Goal: Use online tool/utility: Utilize a website feature to perform a specific function

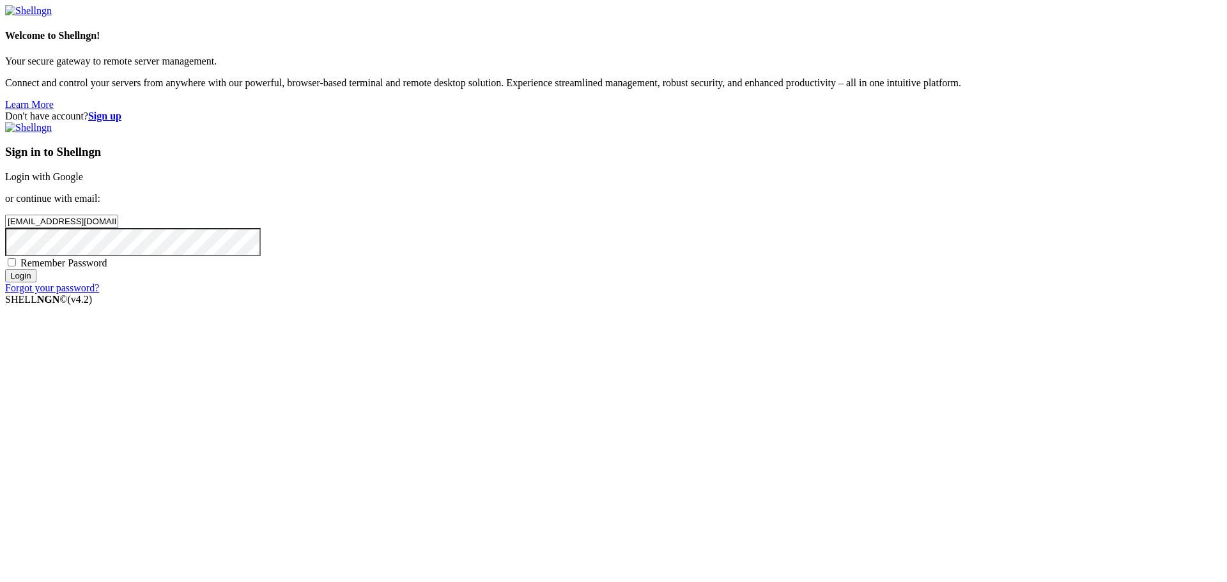
type input "[EMAIL_ADDRESS][DOMAIN_NAME]"
click at [5, 269] on input "Login" at bounding box center [20, 275] width 31 height 13
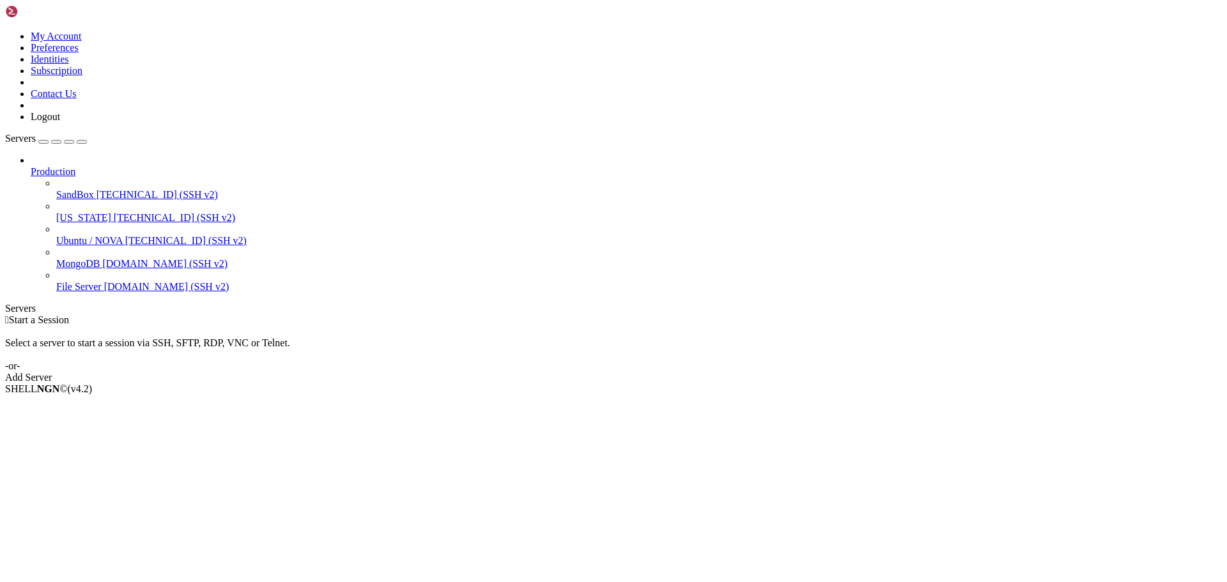
click at [99, 235] on span "Ubuntu / NOVA" at bounding box center [89, 240] width 66 height 11
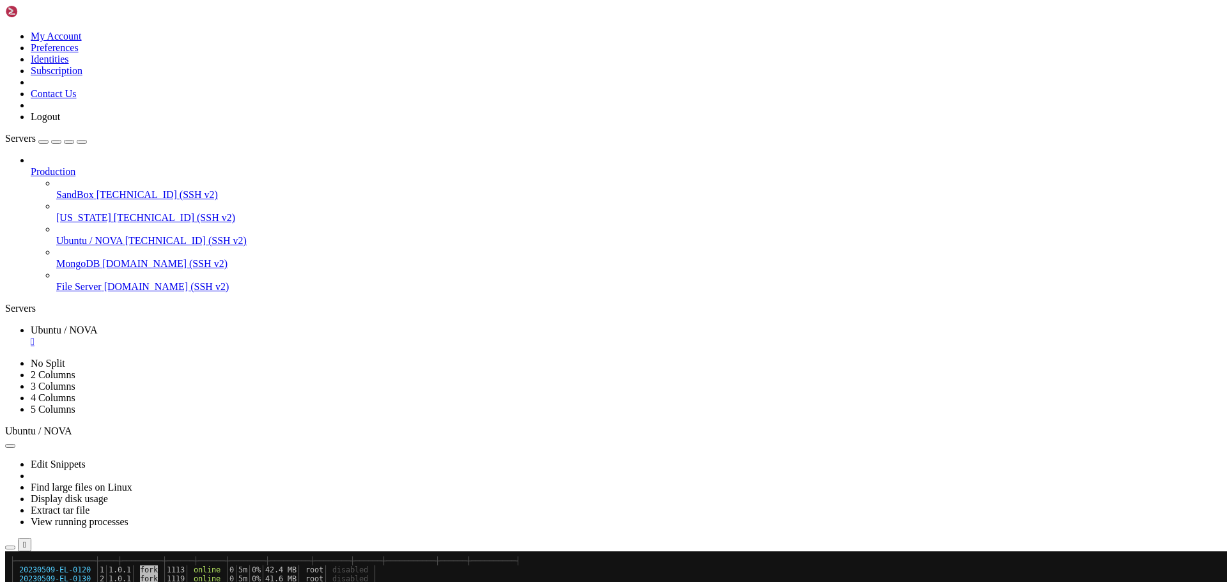
scroll to position [268, 0]
click at [82, 142] on icon "button" at bounding box center [82, 142] width 0 height 0
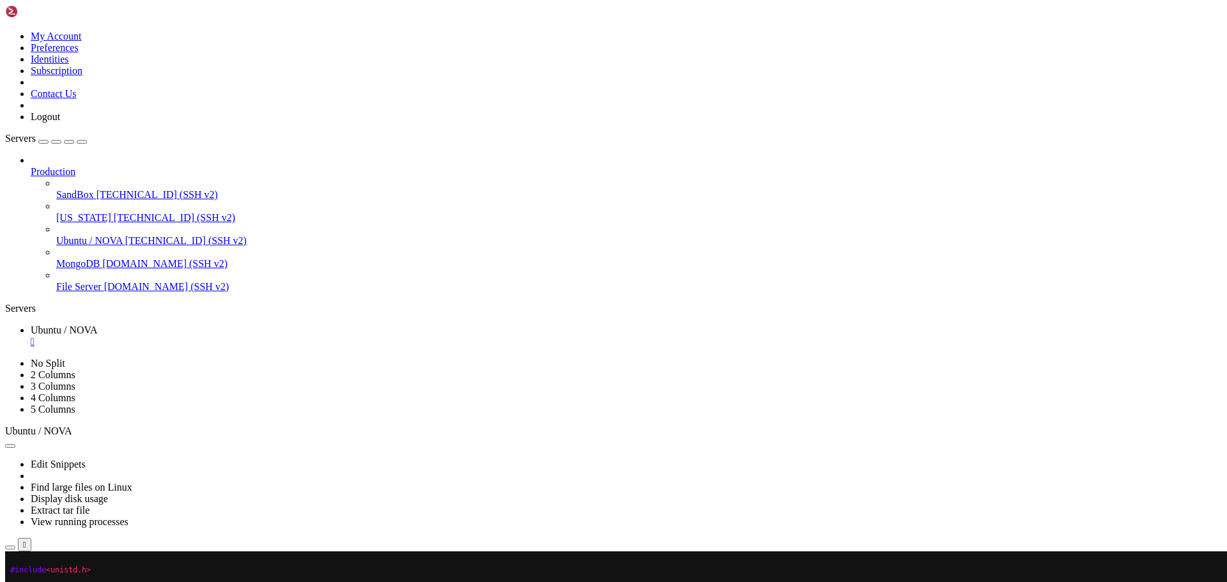
drag, startPoint x: 665, startPoint y: 735, endPoint x: 586, endPoint y: 727, distance: 79.0
drag, startPoint x: 684, startPoint y: 781, endPoint x: 568, endPoint y: 739, distance: 123.5
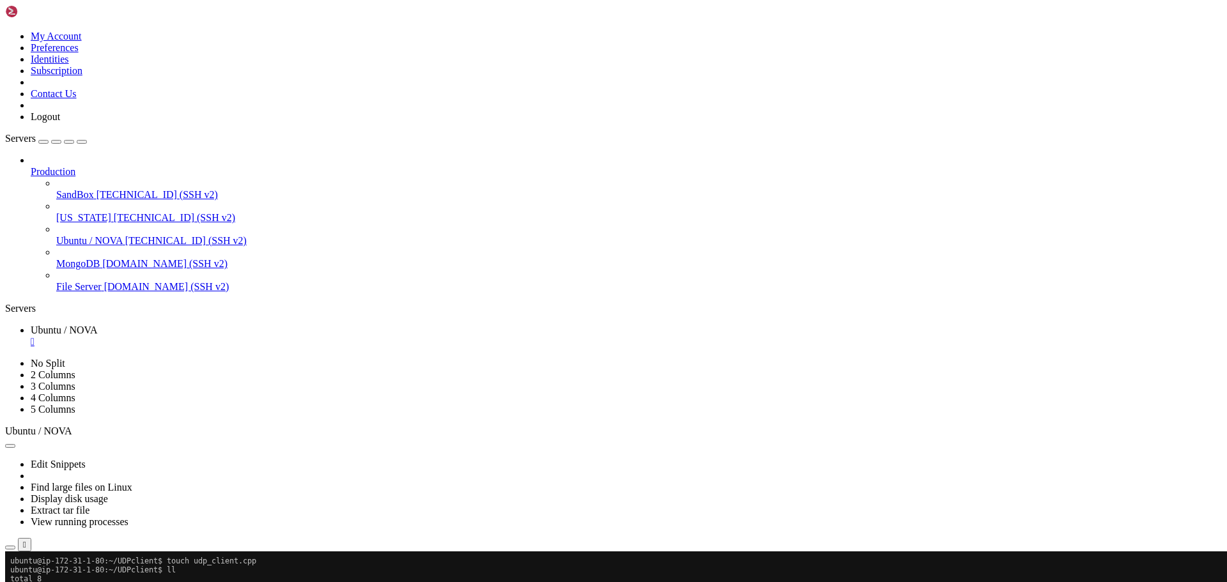
drag, startPoint x: 10, startPoint y: 722, endPoint x: 497, endPoint y: 1010, distance: 565.8
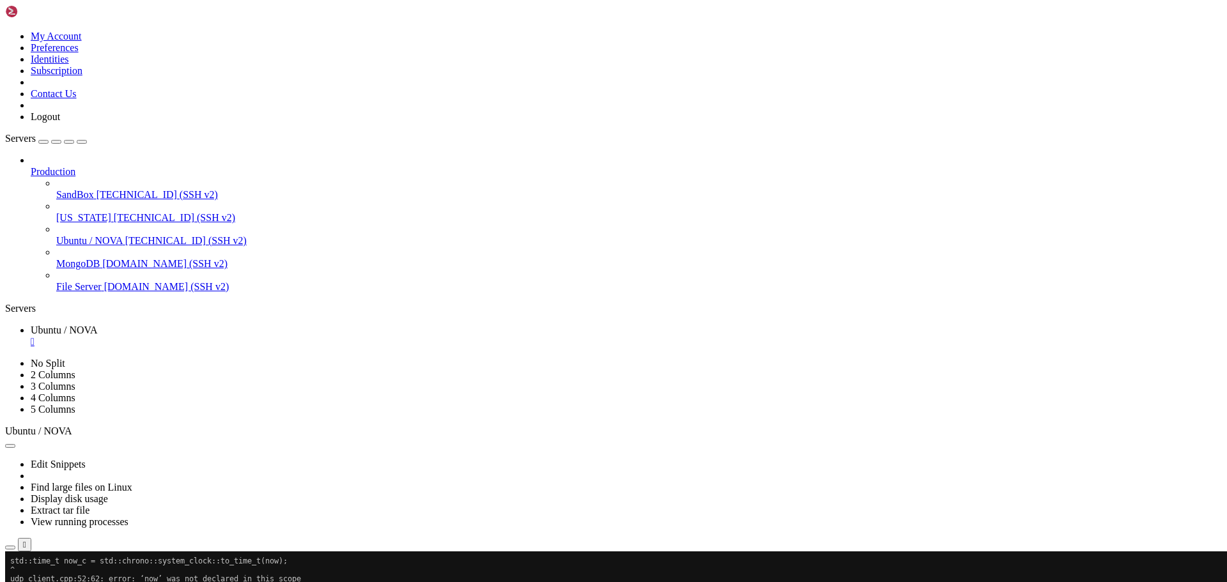
scroll to position [689, 0]
drag, startPoint x: 723, startPoint y: 944, endPoint x: 631, endPoint y: 969, distance: 94.7
drag, startPoint x: 11, startPoint y: 1007, endPoint x: 418, endPoint y: 1028, distance: 407.6
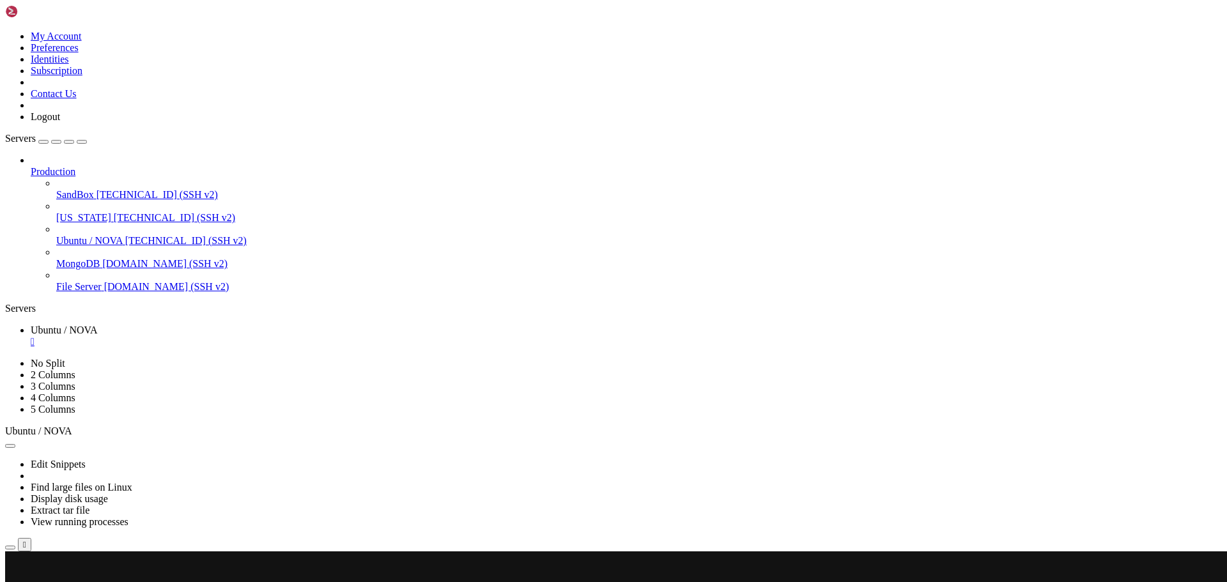
scroll to position [1905, 0]
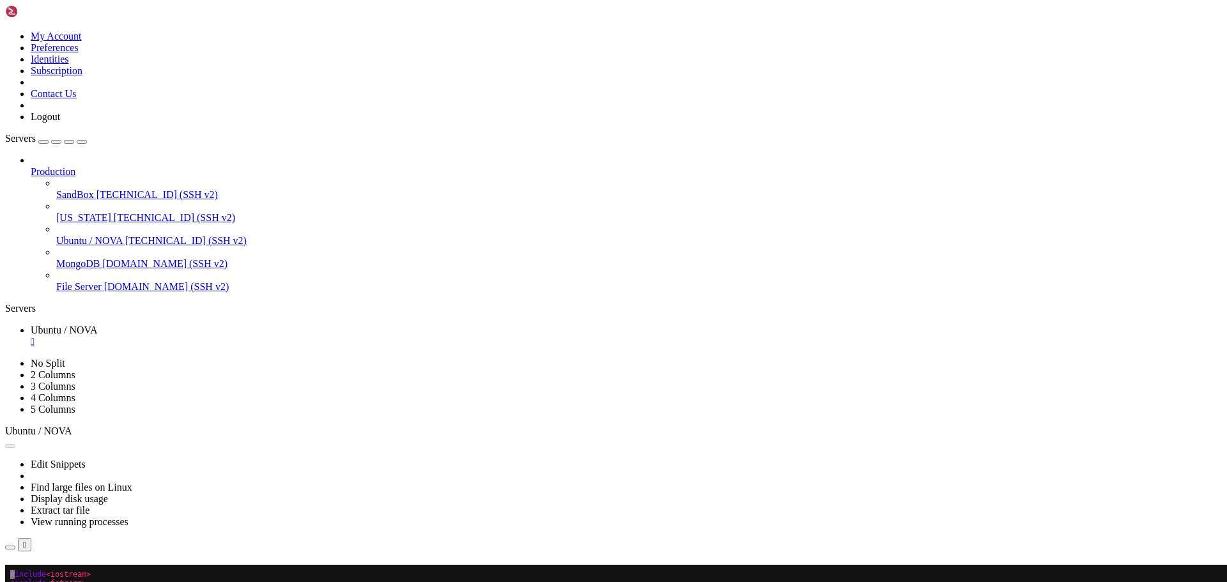
click at [56, 576] on button "Reconnect" at bounding box center [30, 582] width 51 height 13
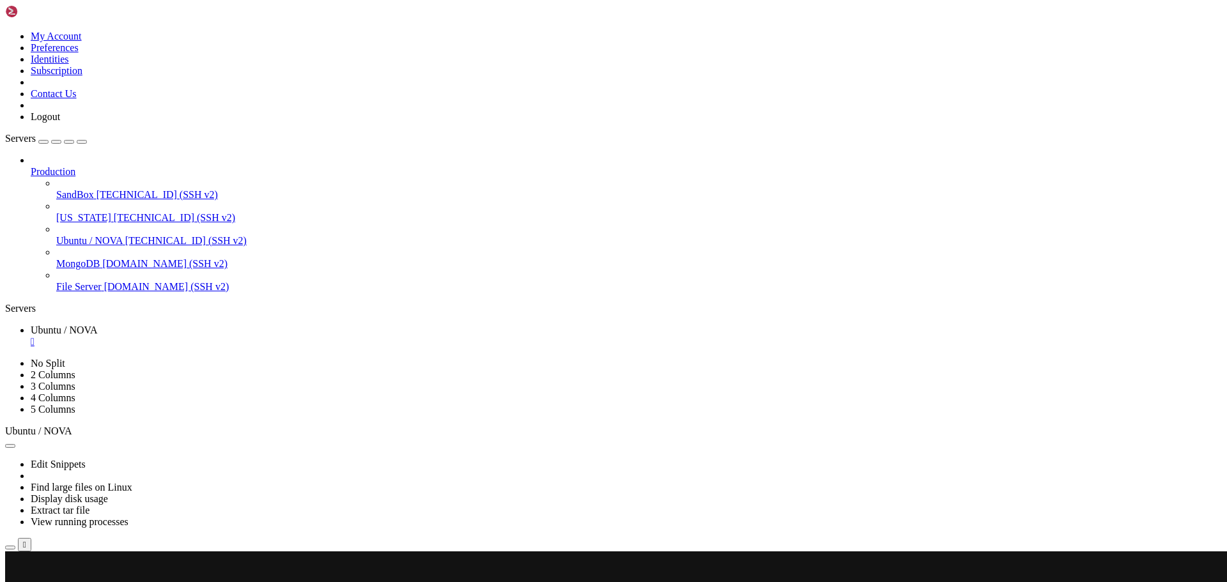
scroll to position [11316, 0]
click at [10, 572] on div "button" at bounding box center [10, 572] width 0 height 0
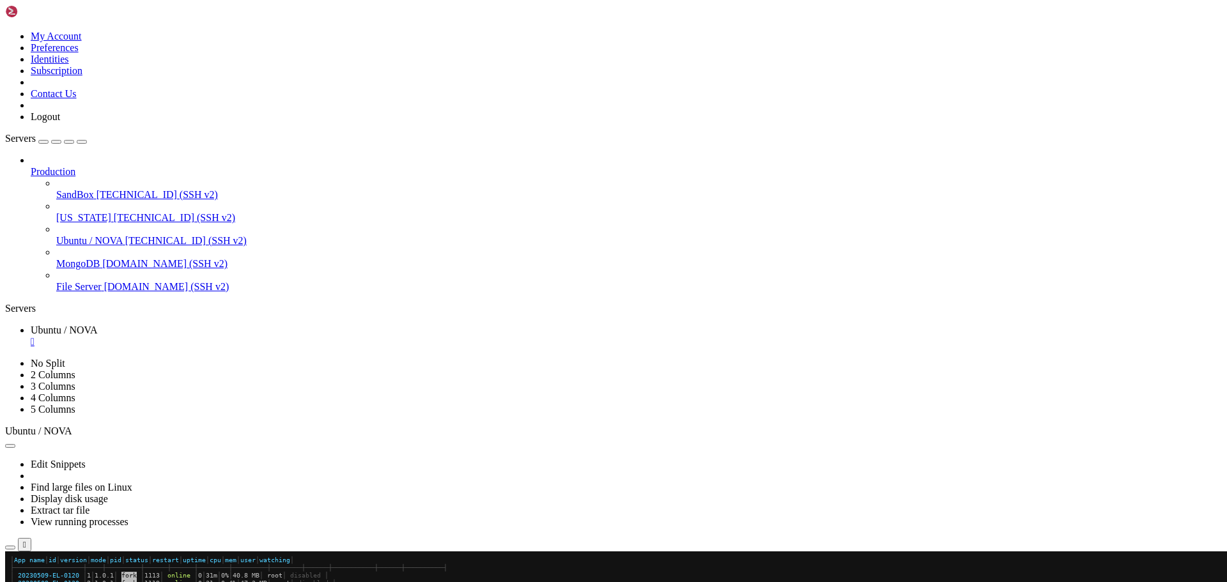
click at [10, 572] on div "button" at bounding box center [10, 572] width 0 height 0
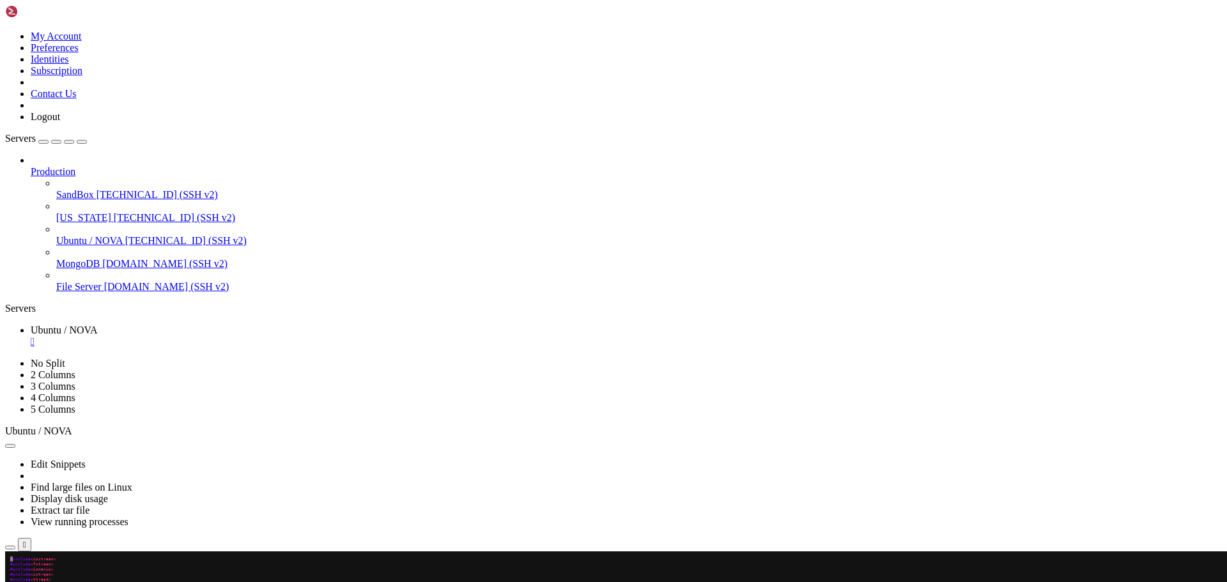
drag, startPoint x: 10, startPoint y: 558, endPoint x: 178, endPoint y: 1048, distance: 517.5
click at [10, 572] on div "button" at bounding box center [10, 572] width 0 height 0
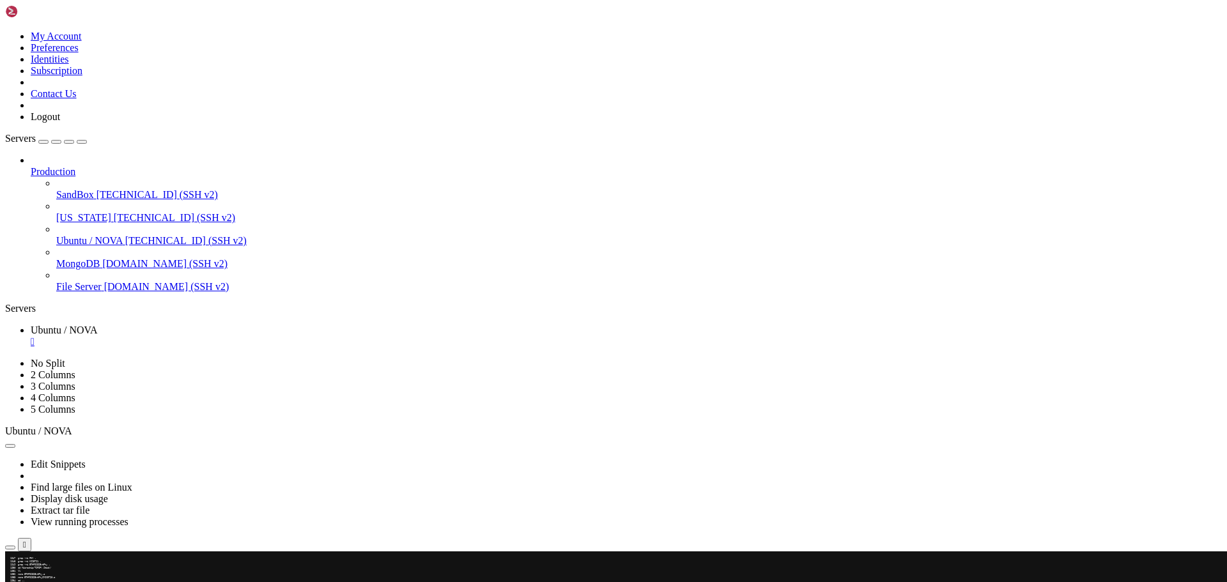
click at [10, 572] on div "button" at bounding box center [10, 572] width 0 height 0
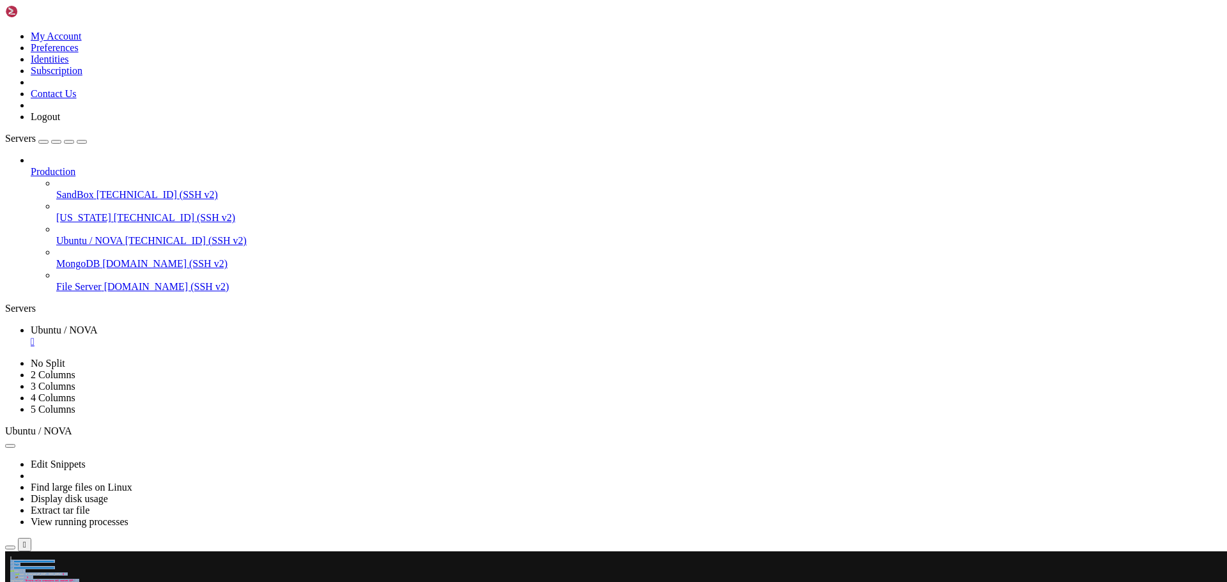
drag, startPoint x: 14, startPoint y: 686, endPoint x: 7, endPoint y: 675, distance: 13.5
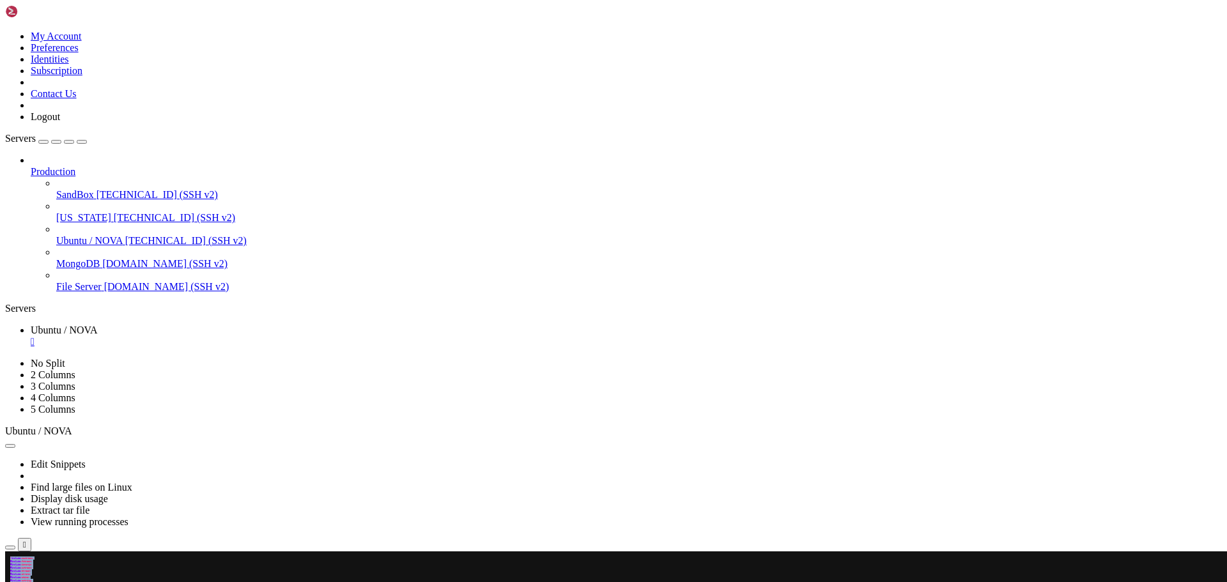
drag, startPoint x: 9, startPoint y: 558, endPoint x: 100, endPoint y: 1047, distance: 497.2
drag, startPoint x: 17, startPoint y: 1050, endPoint x: -4, endPoint y: 1011, distance: 44.6
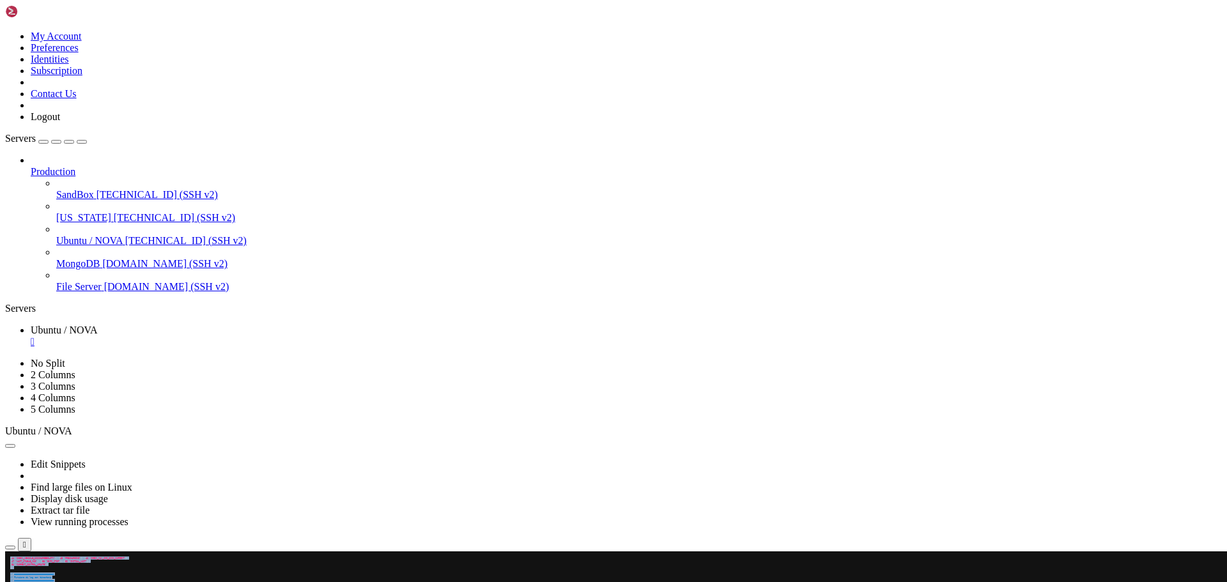
drag, startPoint x: 10, startPoint y: 923, endPoint x: 15, endPoint y: 1047, distance: 124.1
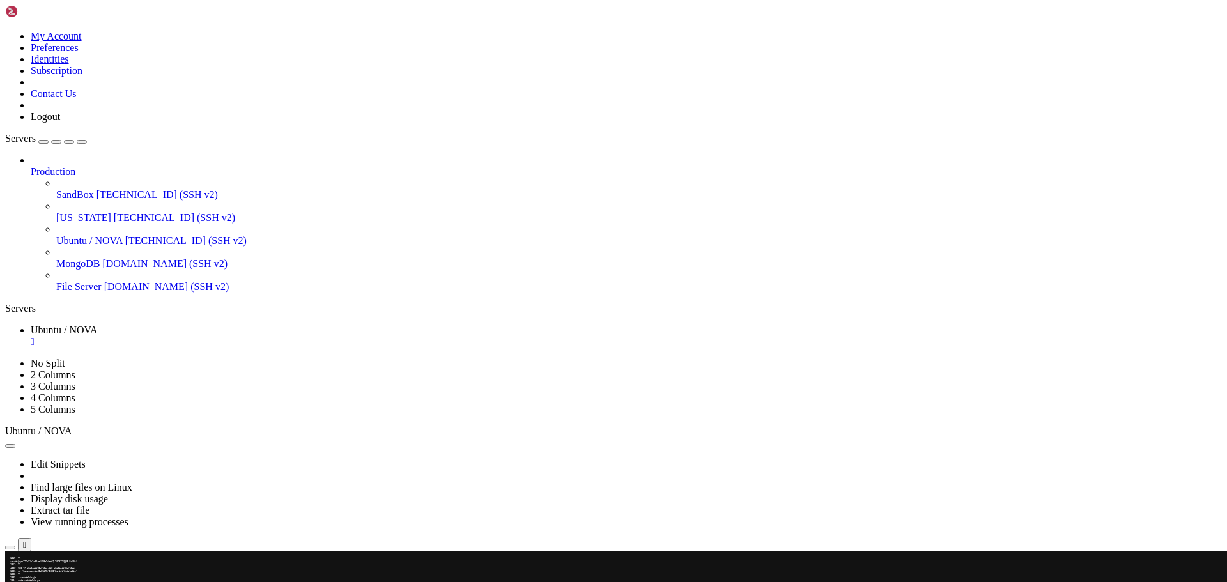
click at [23, 572] on div "button" at bounding box center [23, 572] width 0 height 0
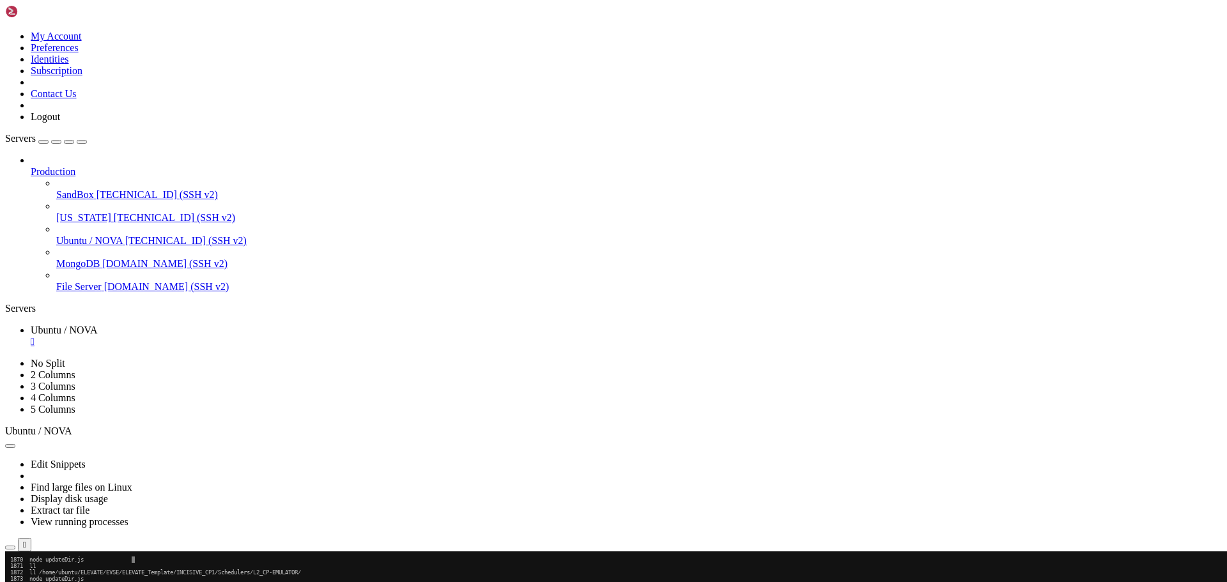
click at [23, 572] on div "button" at bounding box center [23, 572] width 0 height 0
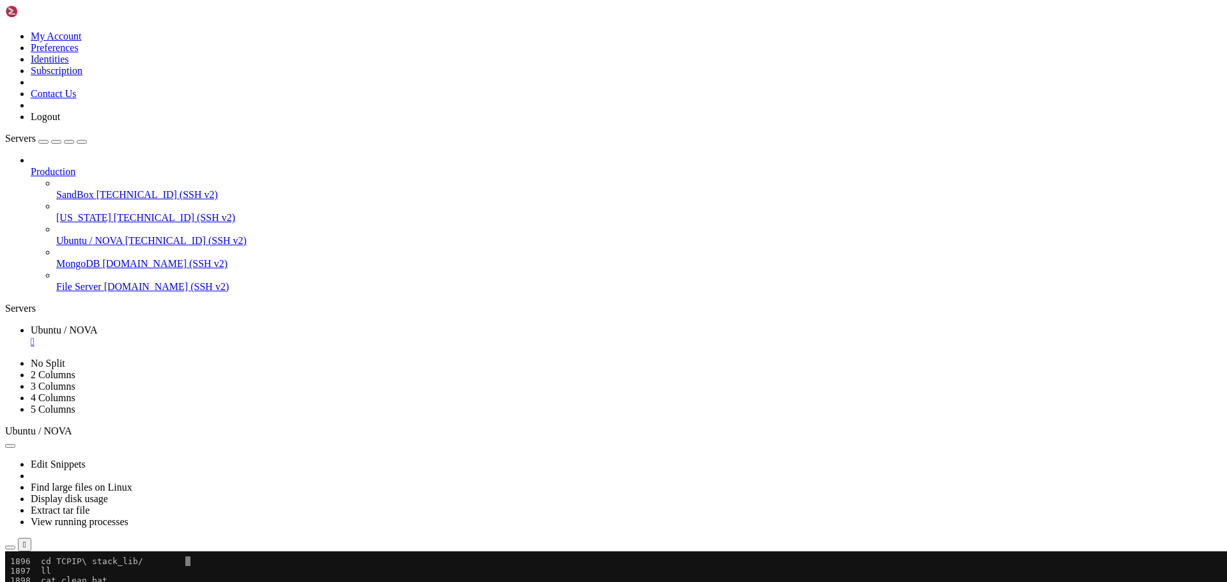
click at [23, 572] on div "button" at bounding box center [23, 572] width 0 height 0
click at [58, 564] on x-row at bounding box center [608, 563] width 1197 height 12
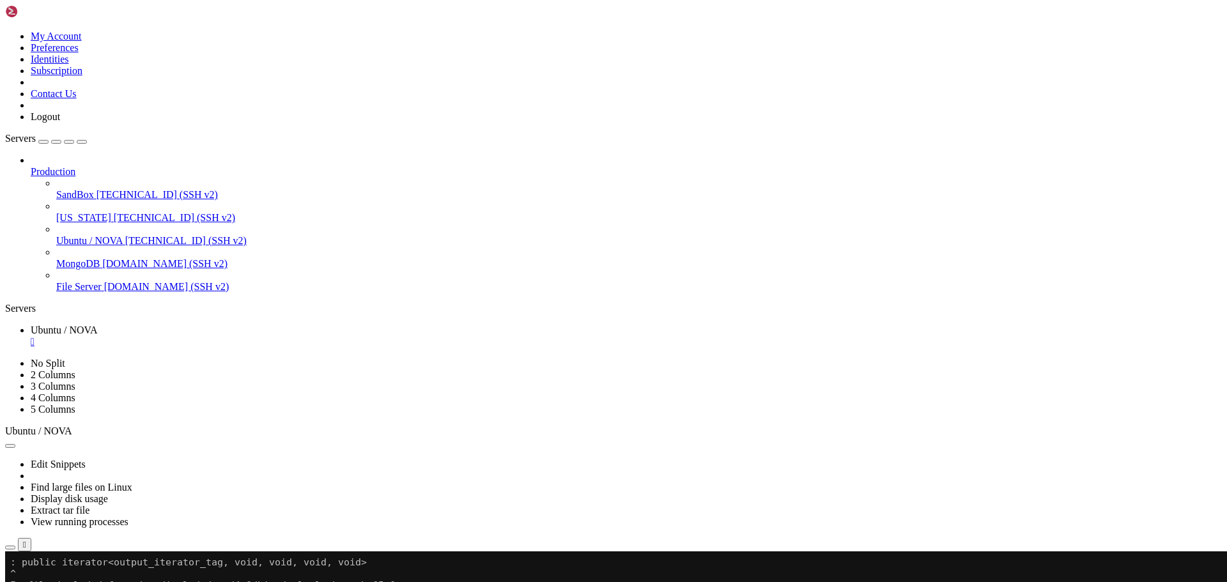
scroll to position [52584, 0]
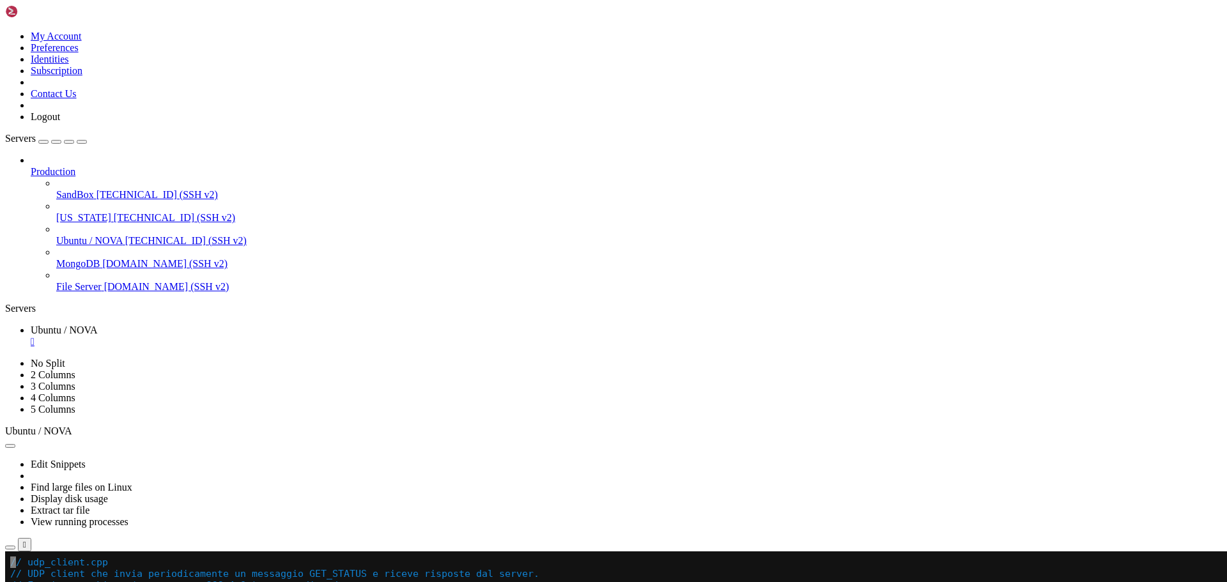
click at [10, 572] on div "button" at bounding box center [10, 572] width 0 height 0
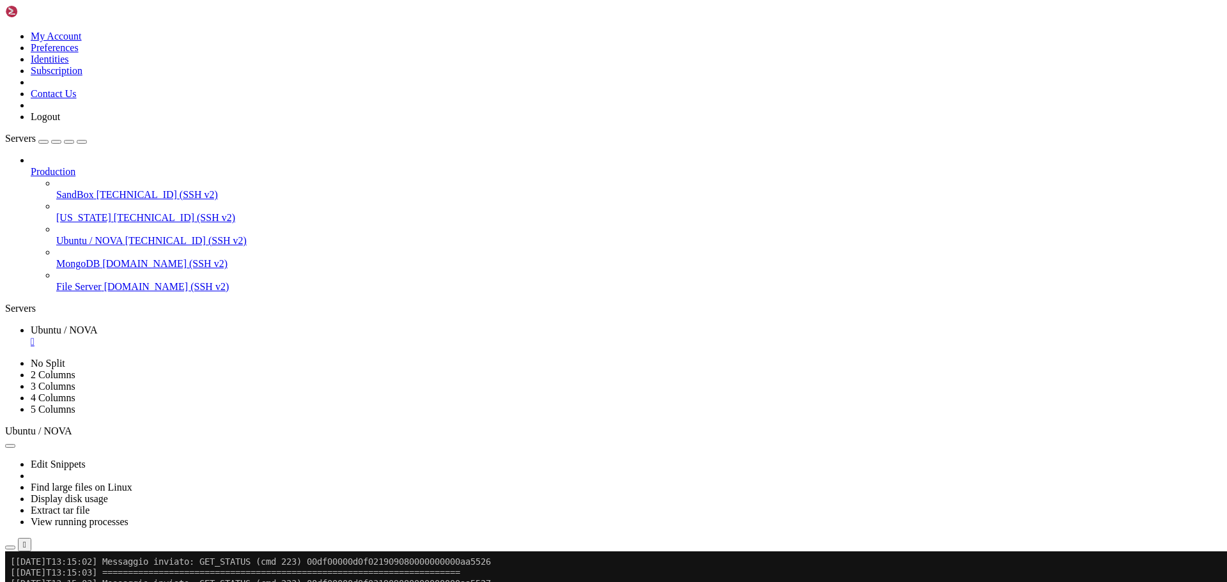
click at [10, 572] on div "button" at bounding box center [10, 572] width 0 height 0
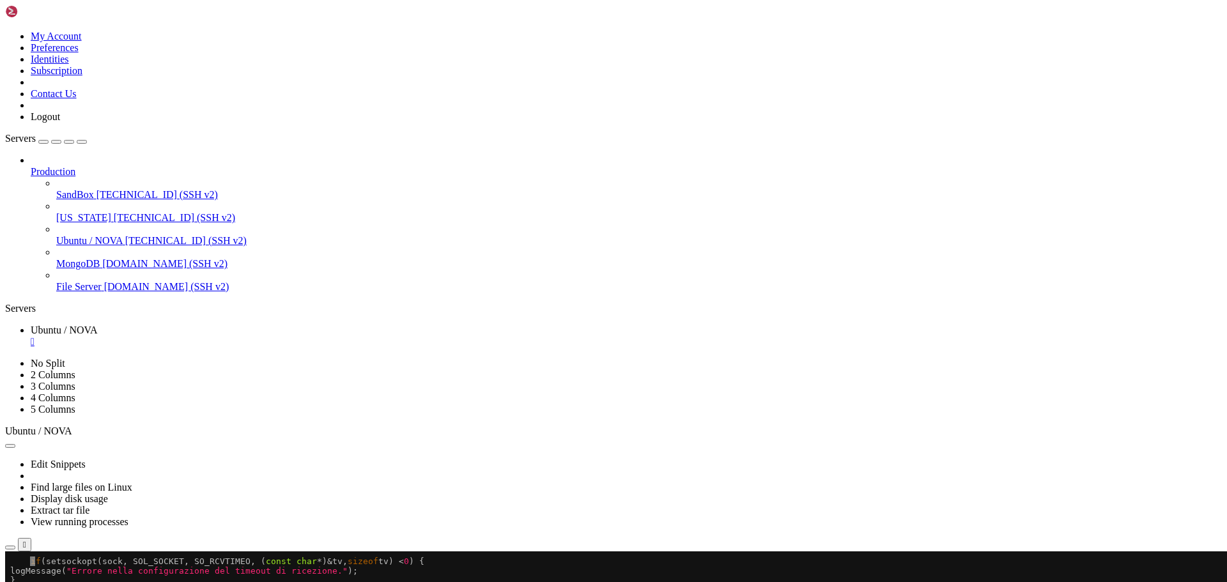
scroll to position [54967, 0]
click at [15, 581] on span "~" at bounding box center [12, 590] width 5 height 10
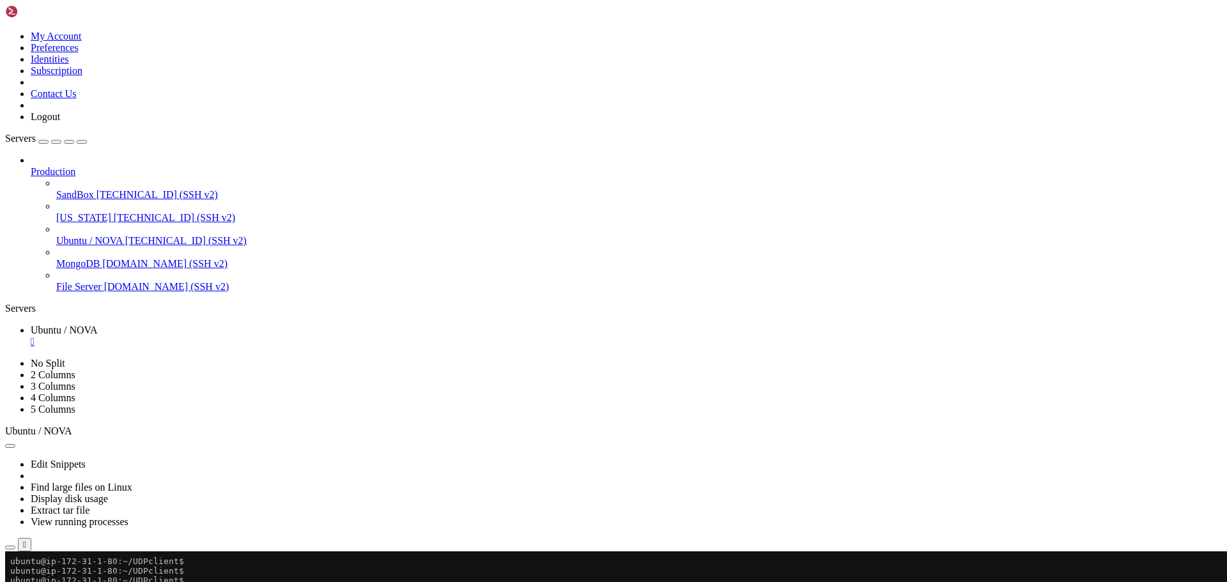
scroll to position [55063, 0]
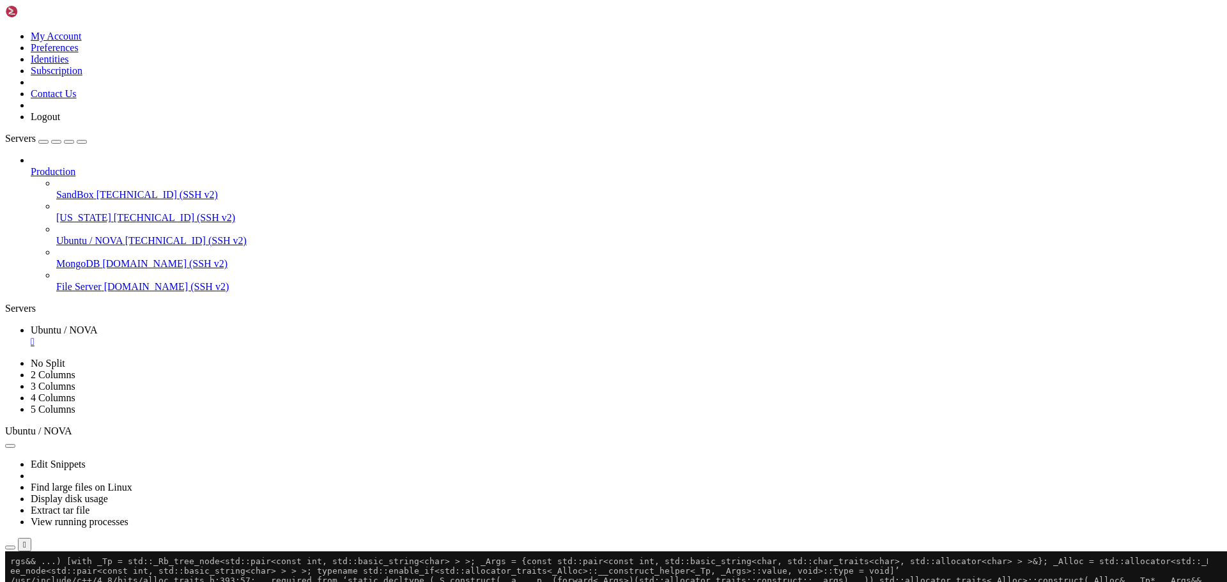
scroll to position [95625, 0]
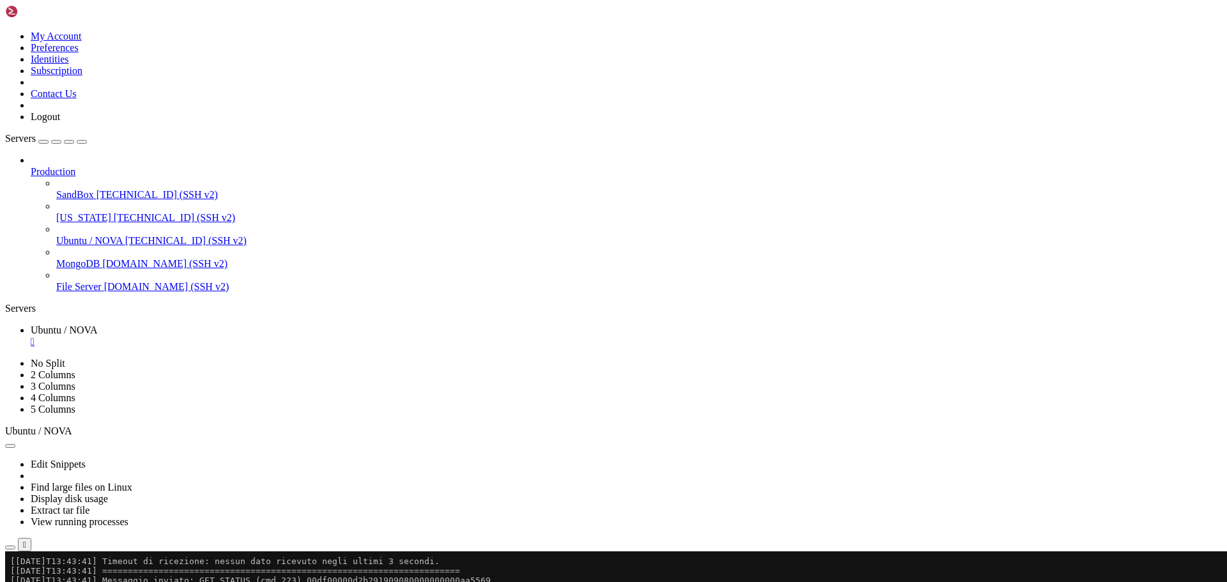
scroll to position [96363, 0]
drag, startPoint x: 12, startPoint y: 977, endPoint x: 102, endPoint y: 1024, distance: 102.0
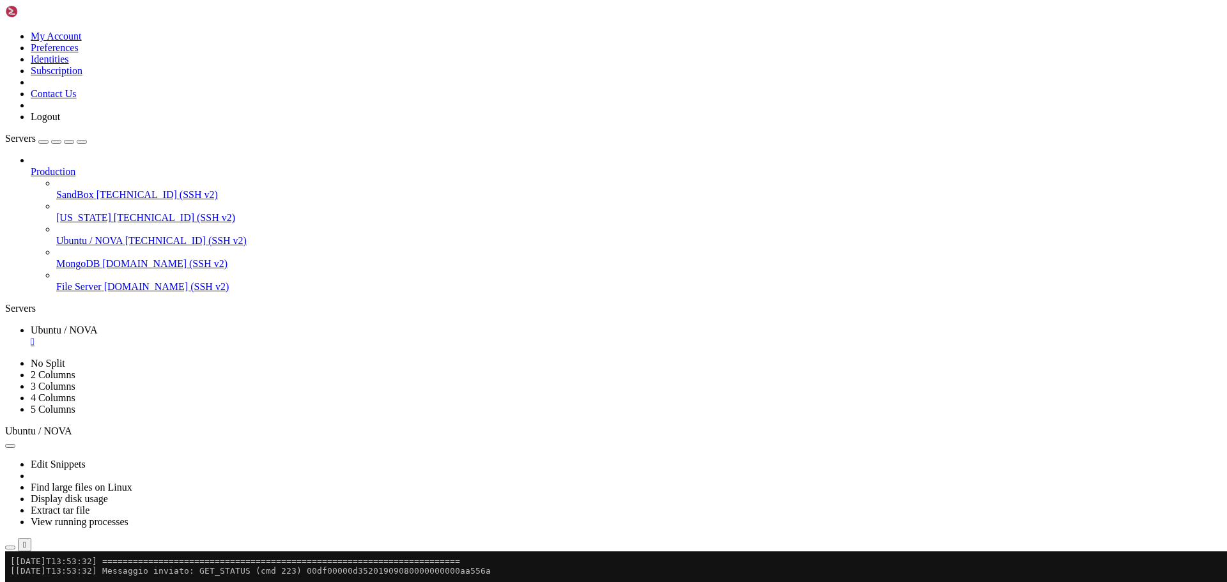
scroll to position [98807, 0]
